Goal: Check status: Check status

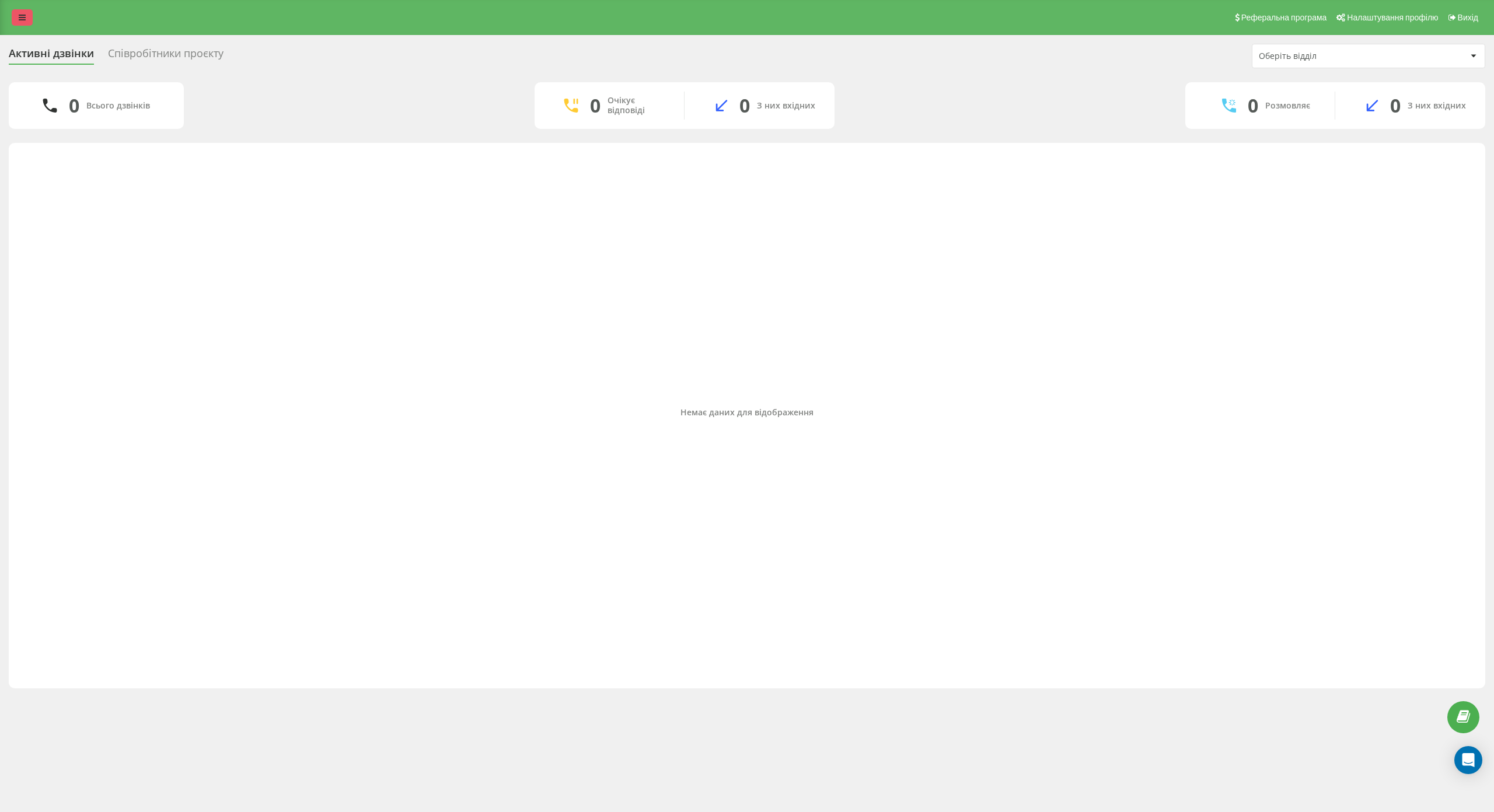
click at [25, 15] on icon at bounding box center [22, 18] width 7 height 8
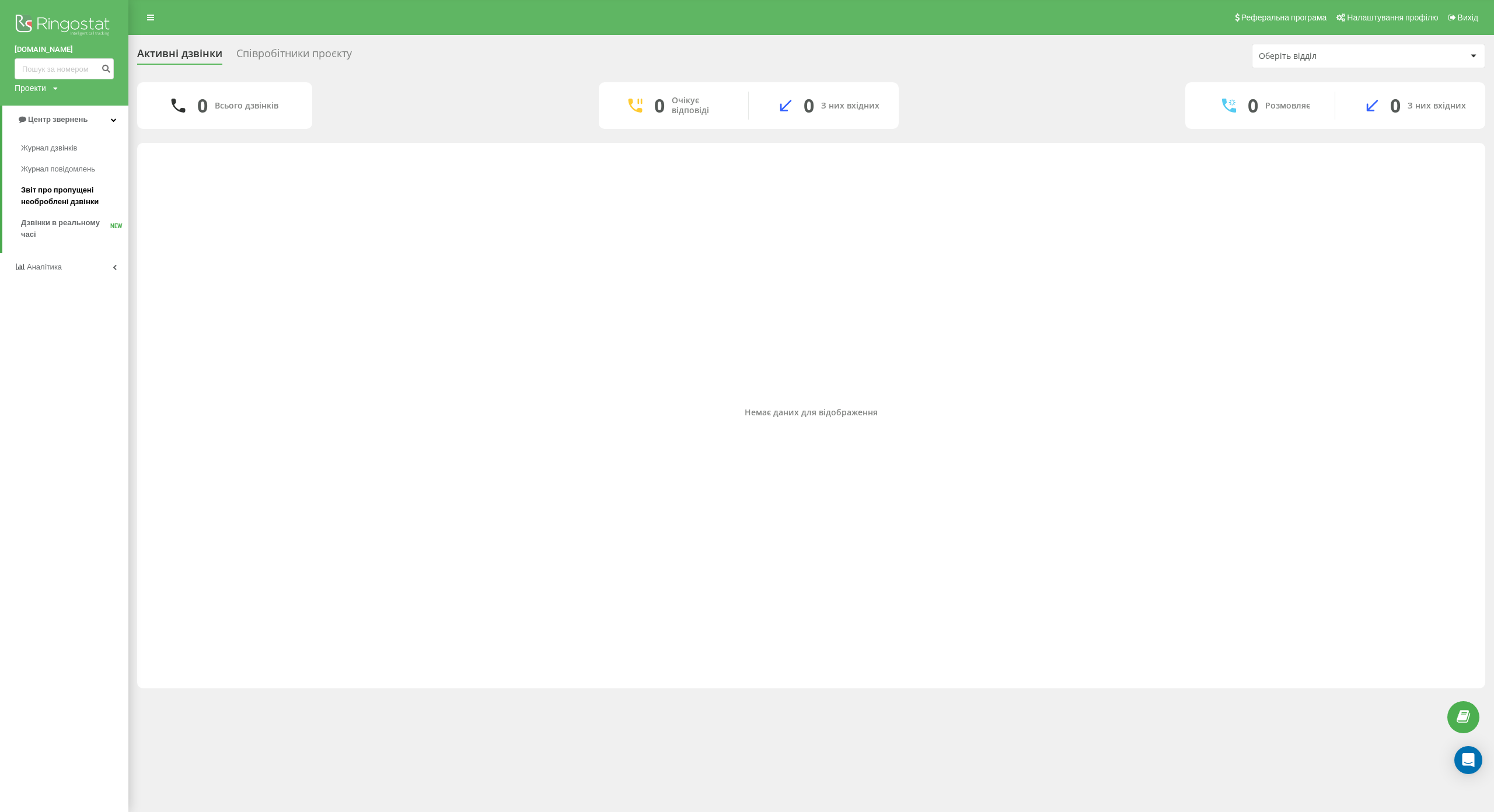
click at [55, 202] on span "Звіт про пропущені необроблені дзвінки" at bounding box center [72, 196] width 101 height 23
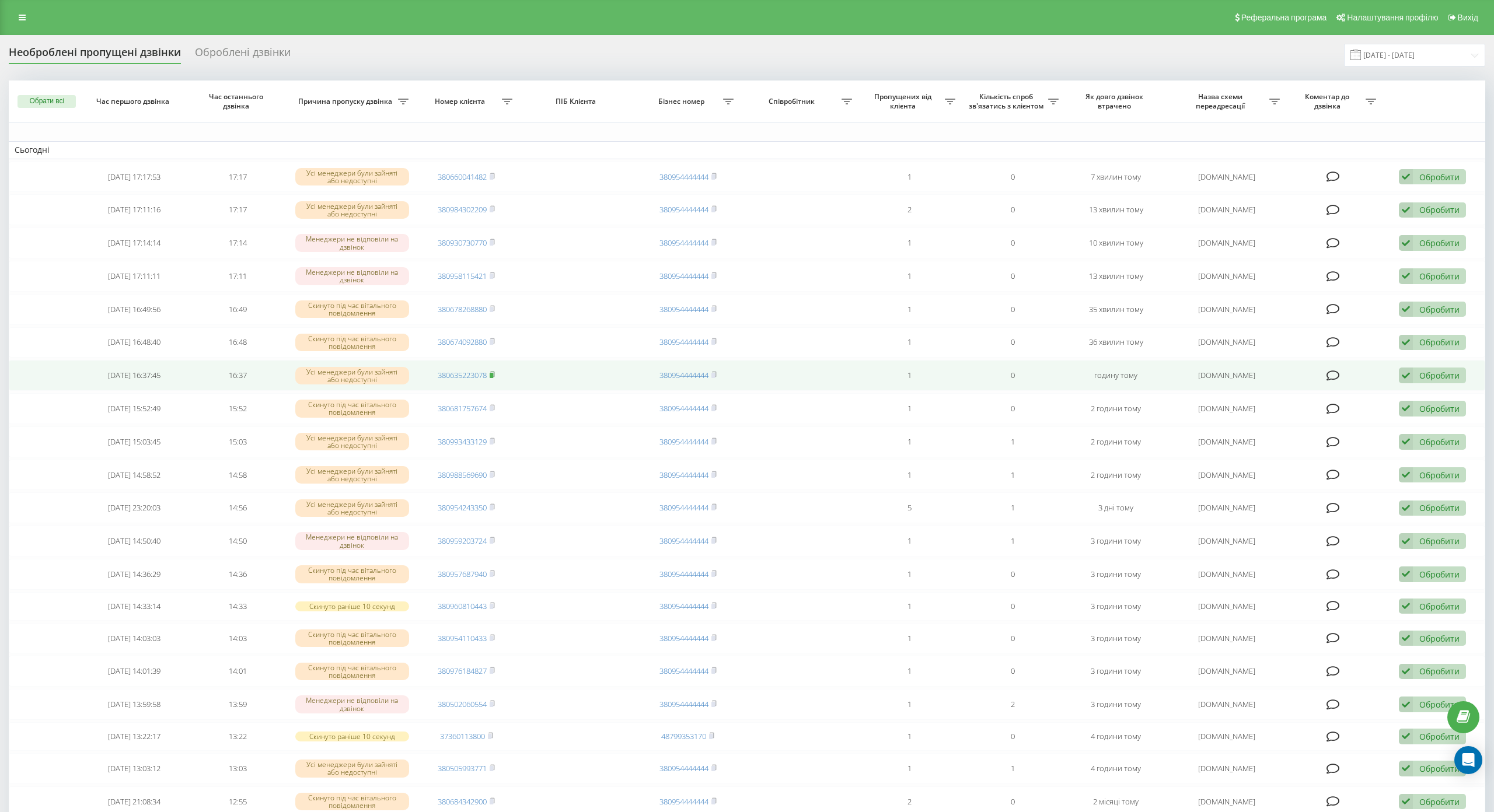
click at [492, 376] on icon at bounding box center [492, 374] width 5 height 7
click at [490, 374] on rect at bounding box center [491, 375] width 4 height 5
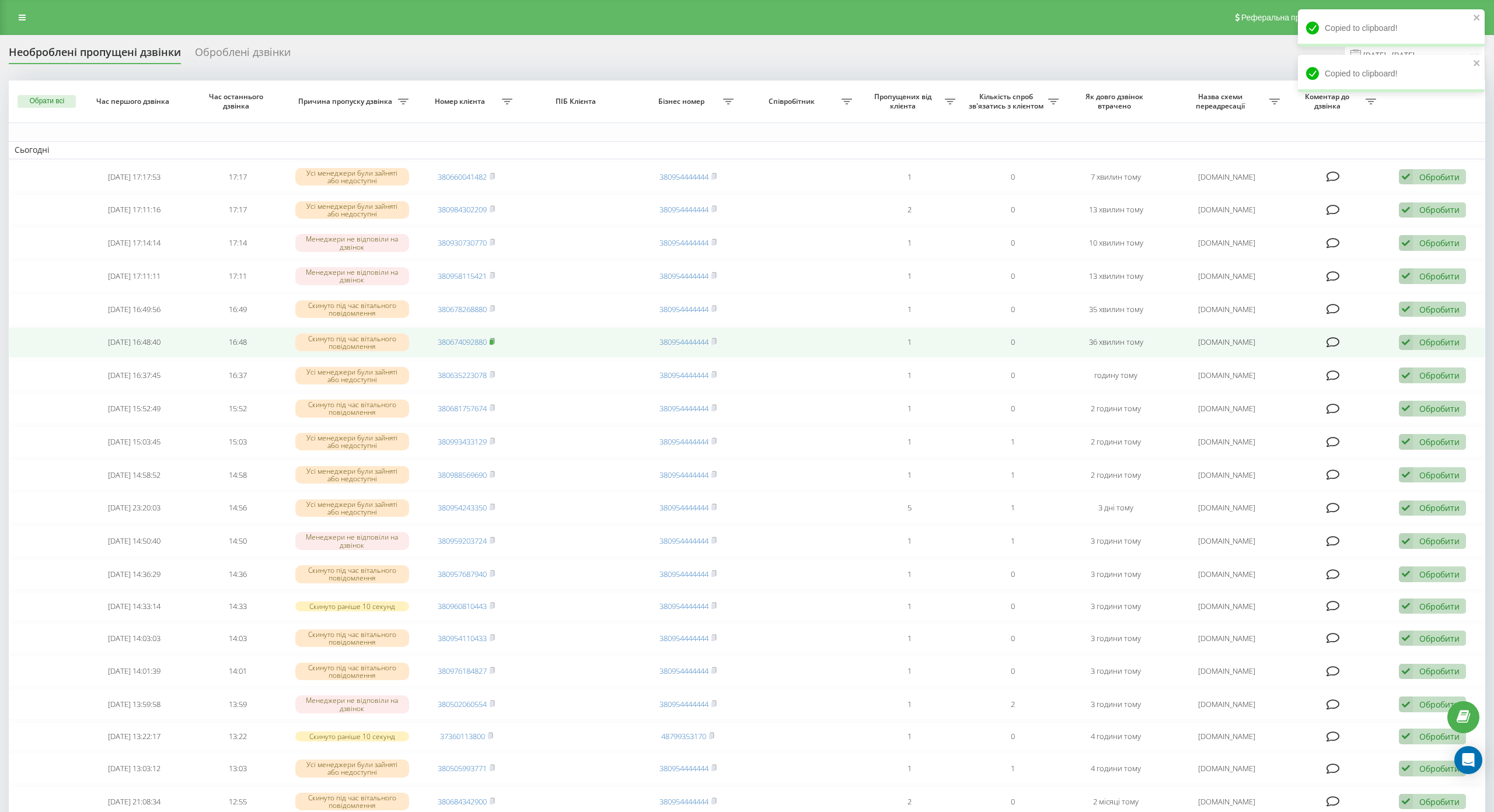
click at [490, 341] on rect at bounding box center [491, 342] width 4 height 5
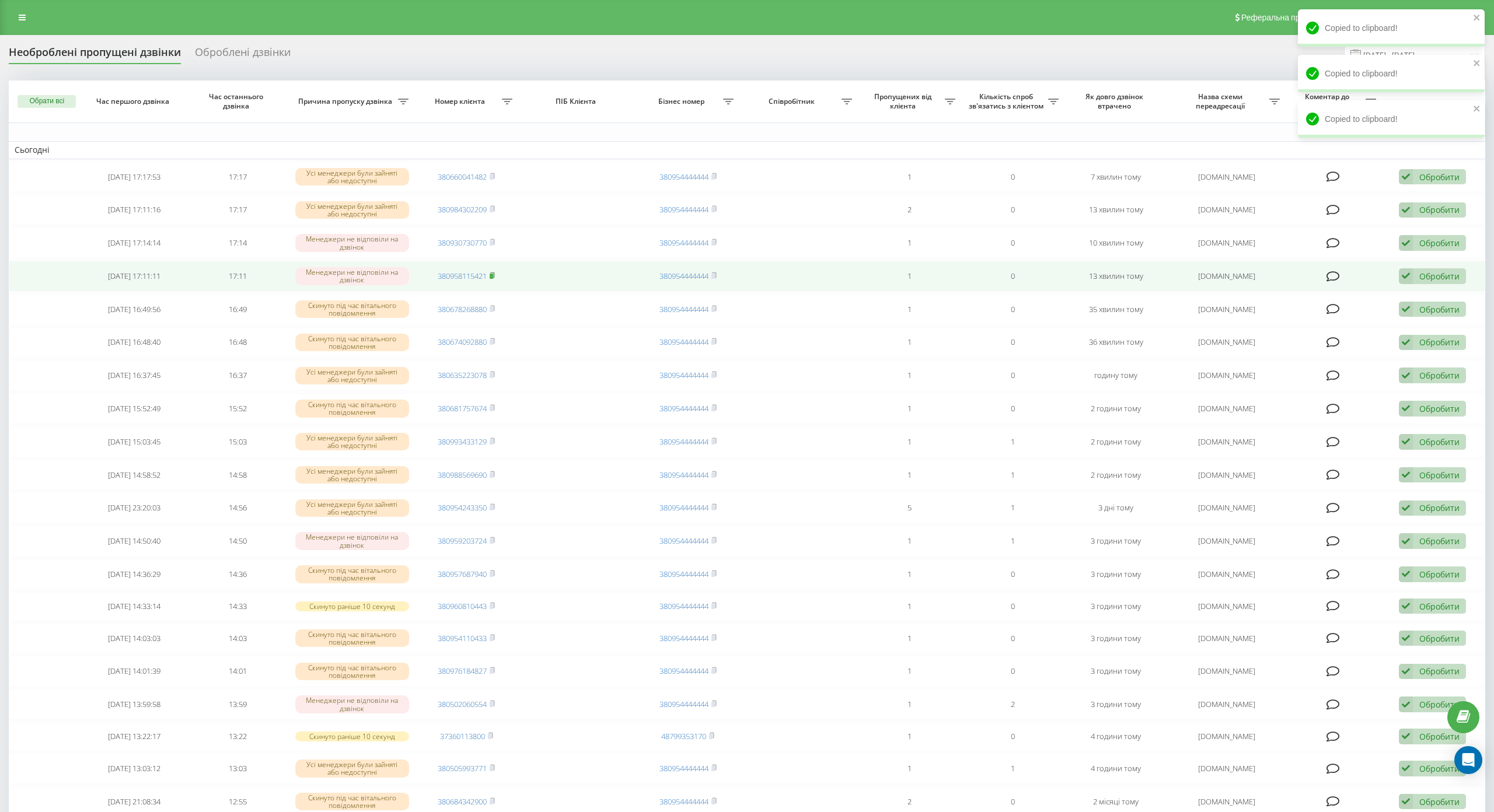
click at [489, 273] on icon at bounding box center [492, 275] width 5 height 7
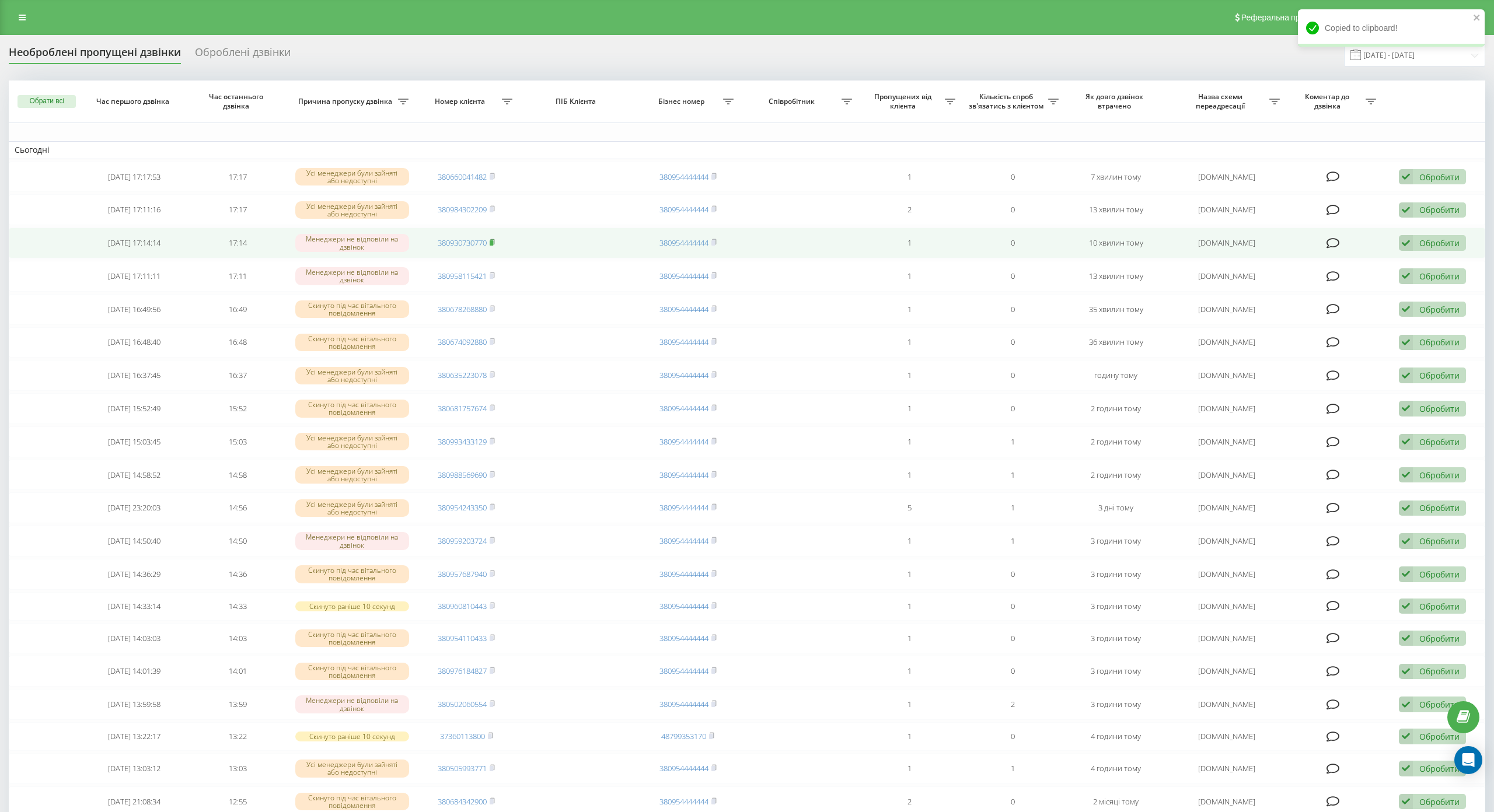
click at [491, 241] on rect at bounding box center [491, 243] width 4 height 5
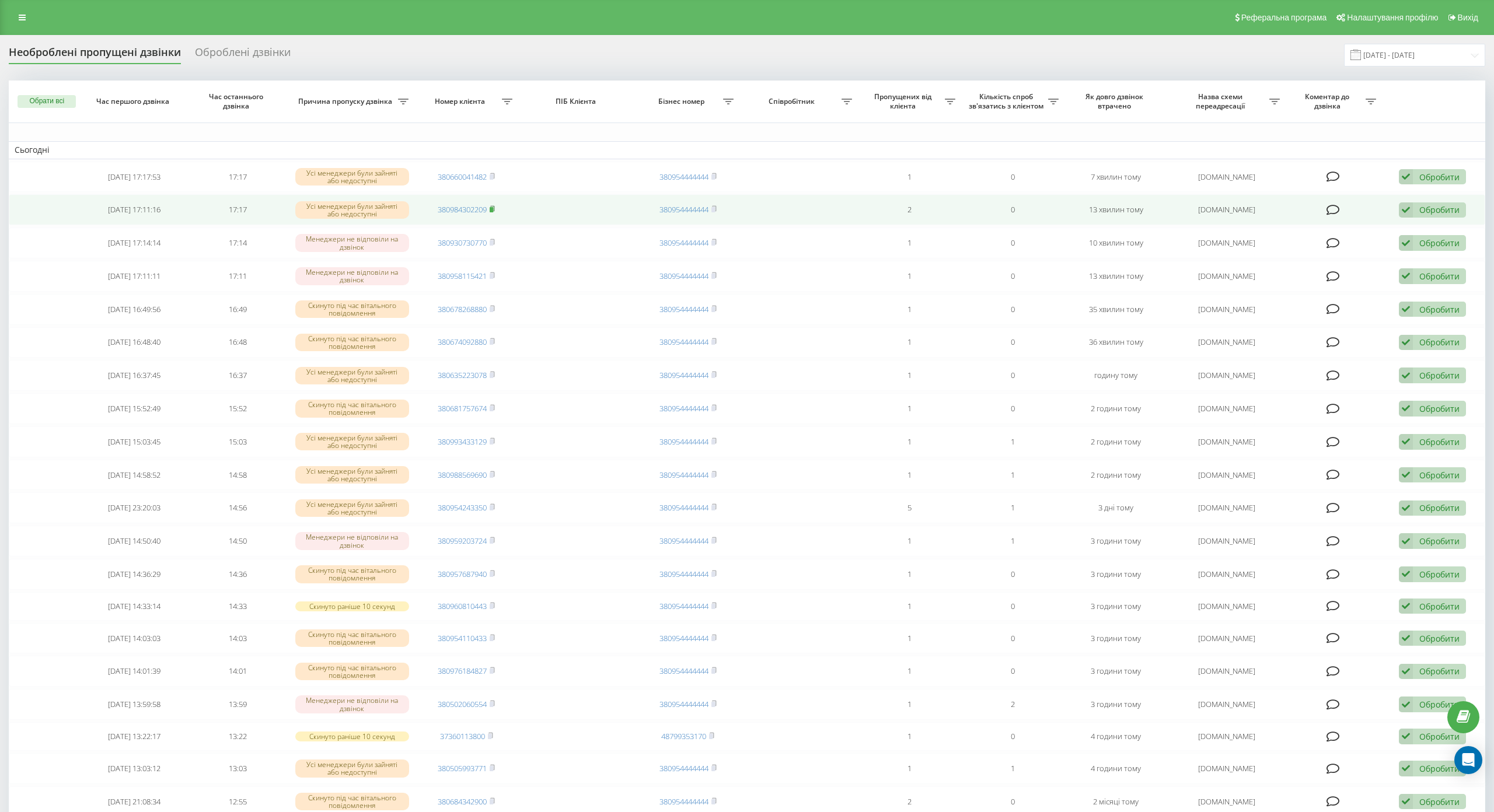
click at [489, 211] on rect at bounding box center [491, 209] width 4 height 5
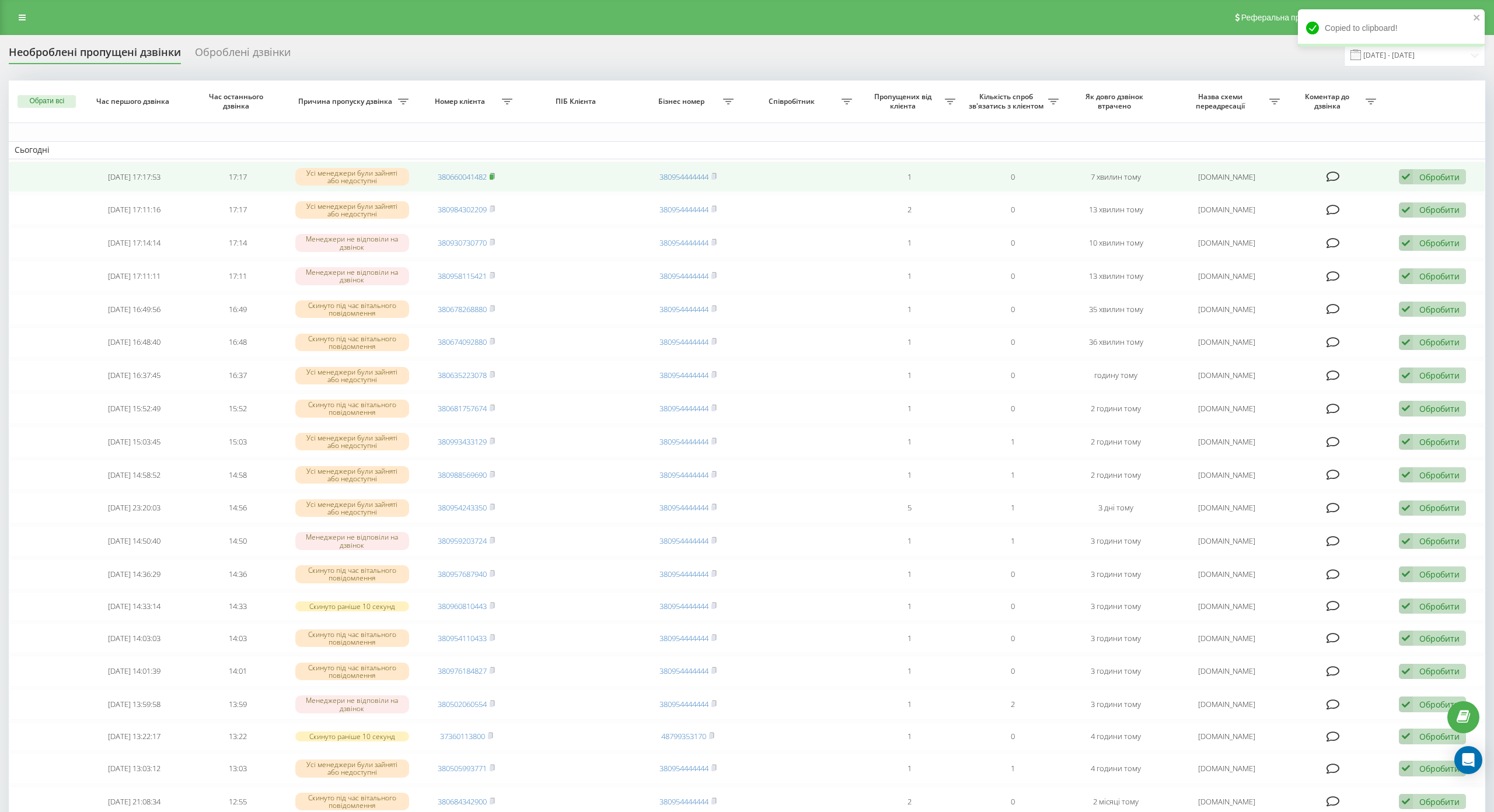
click at [491, 178] on rect at bounding box center [491, 177] width 4 height 5
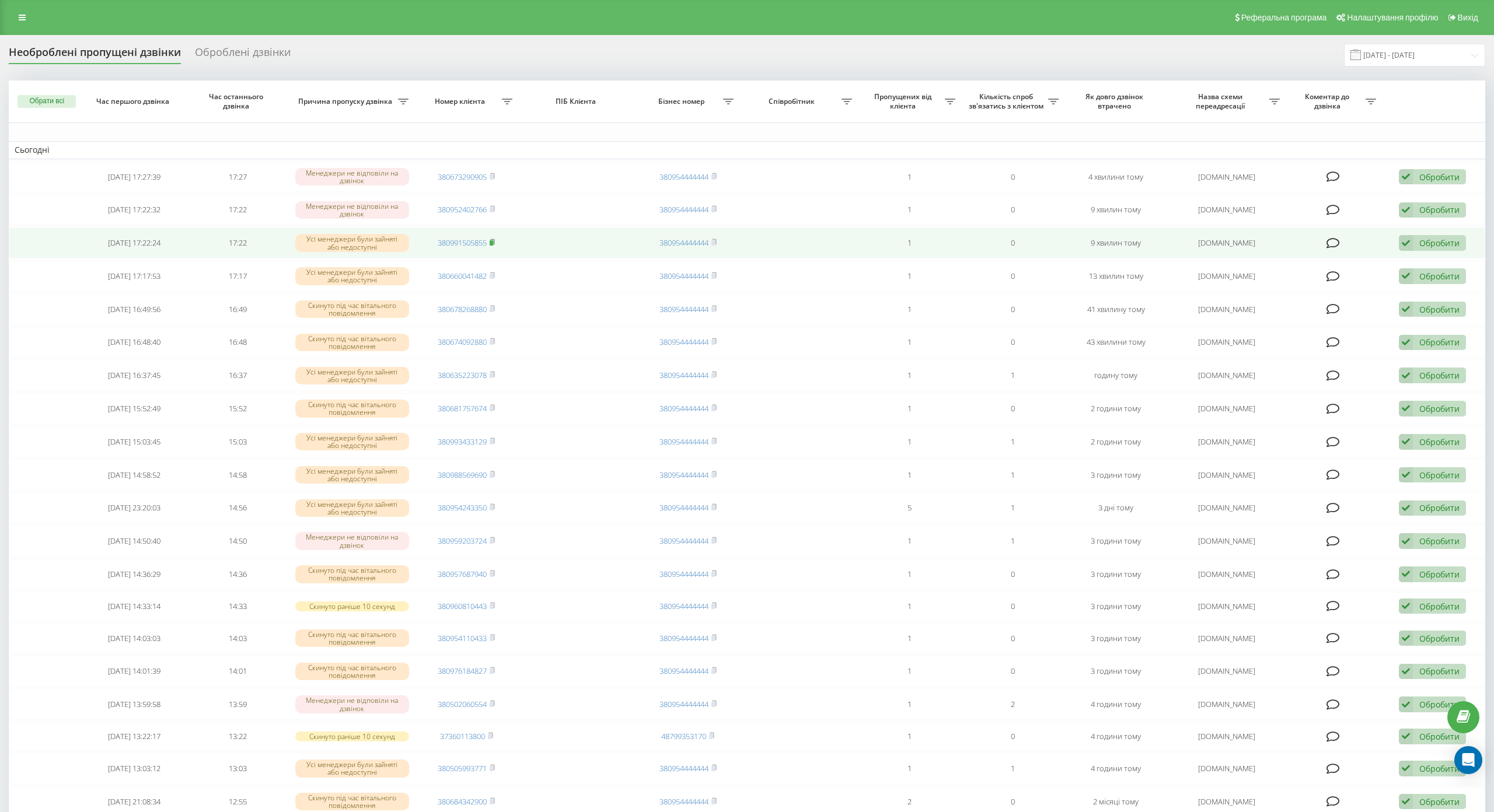
click at [492, 241] on icon at bounding box center [492, 242] width 5 height 7
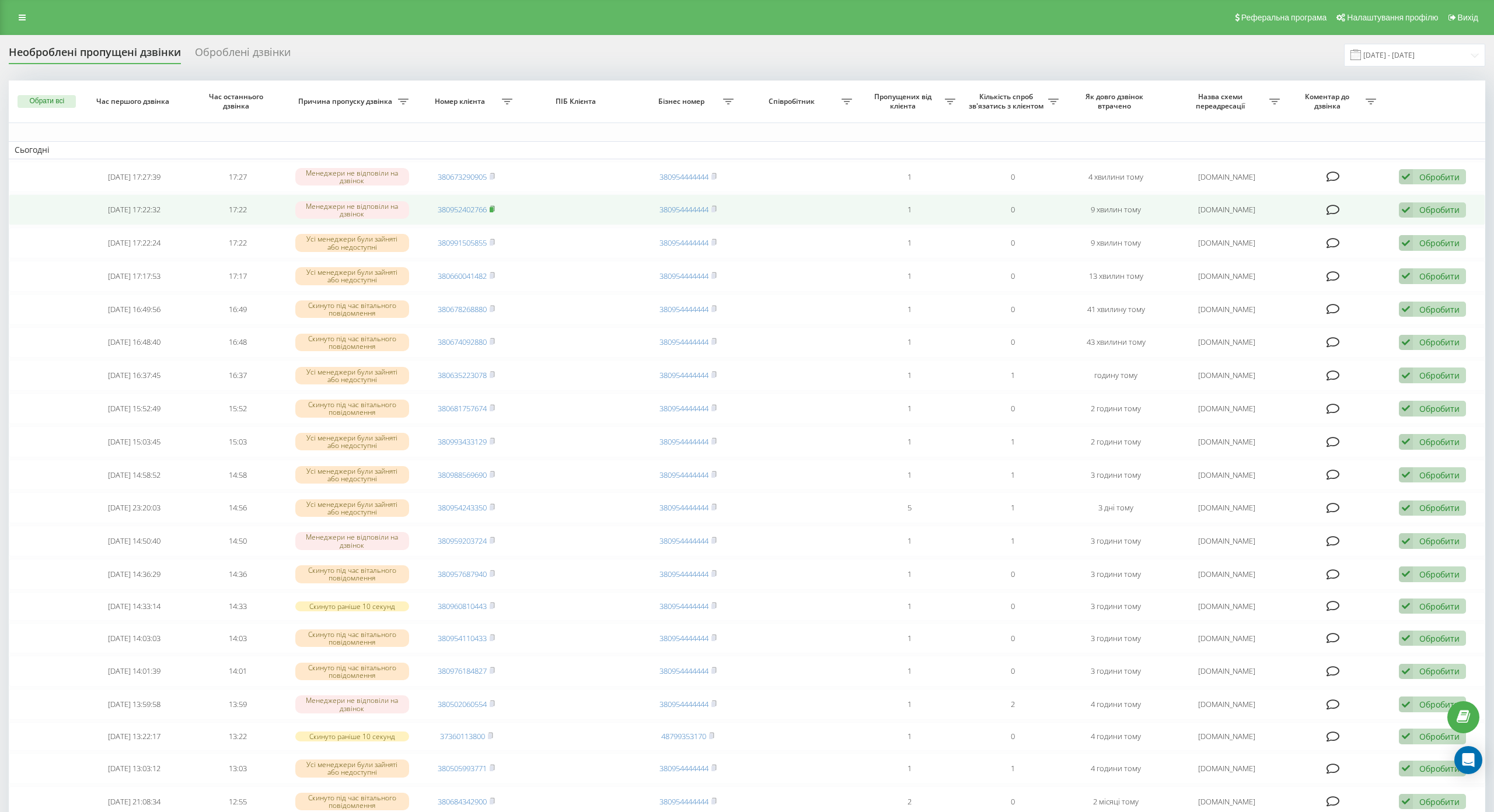
click at [489, 204] on span at bounding box center [492, 210] width 5 height 11
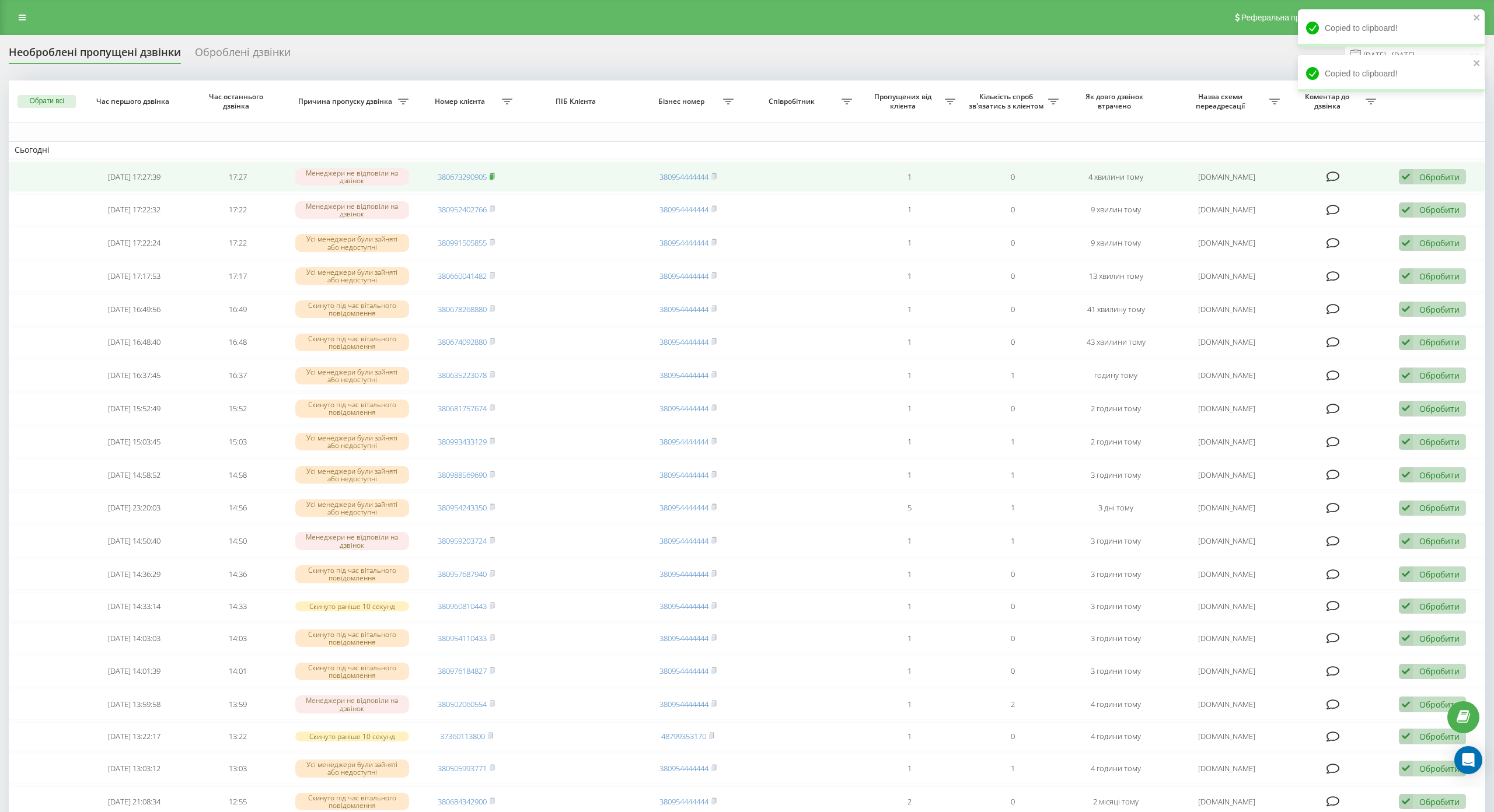
click at [493, 181] on span at bounding box center [492, 177] width 5 height 11
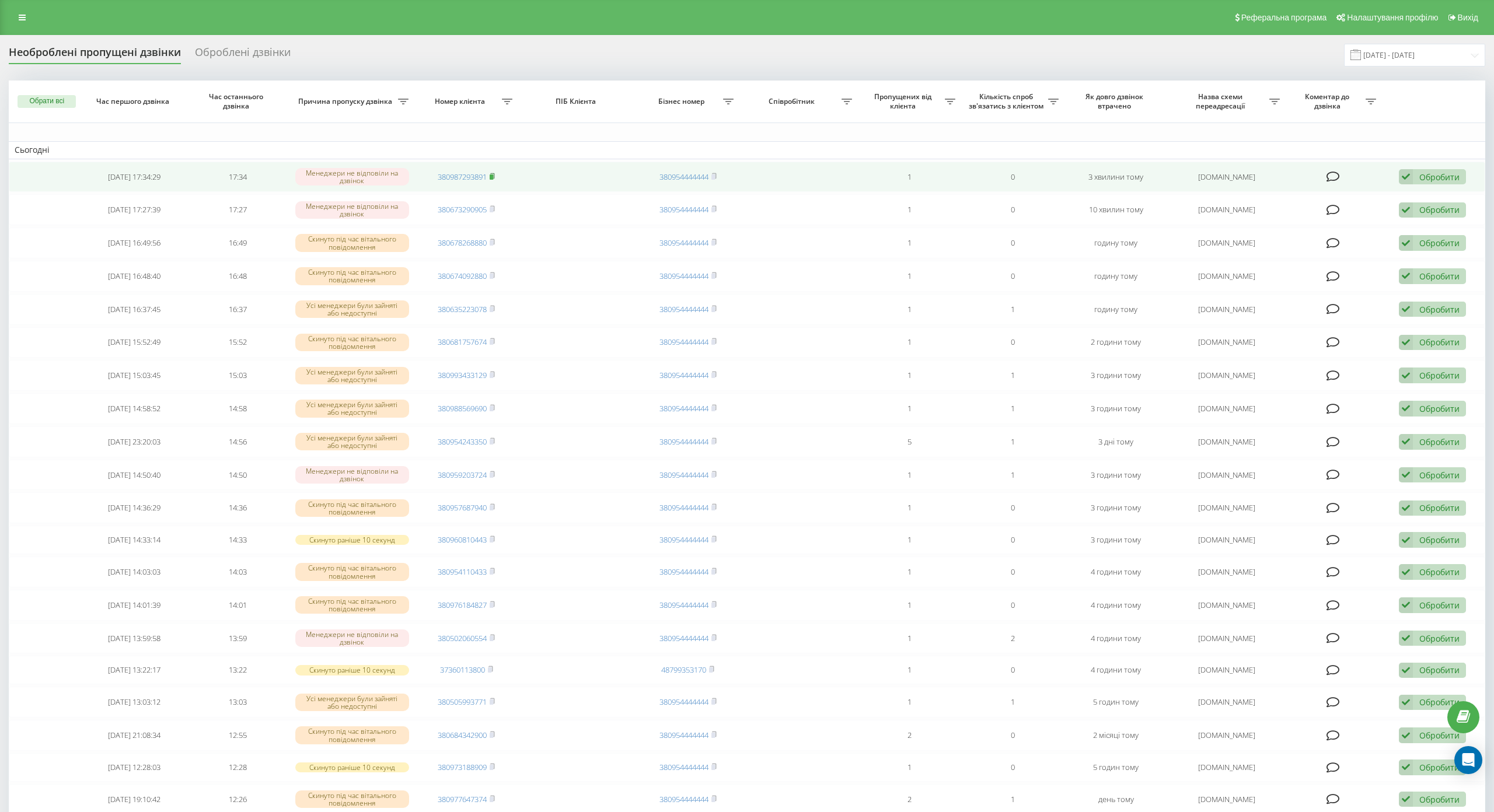
click at [492, 174] on icon at bounding box center [492, 176] width 5 height 7
